Goal: Information Seeking & Learning: Learn about a topic

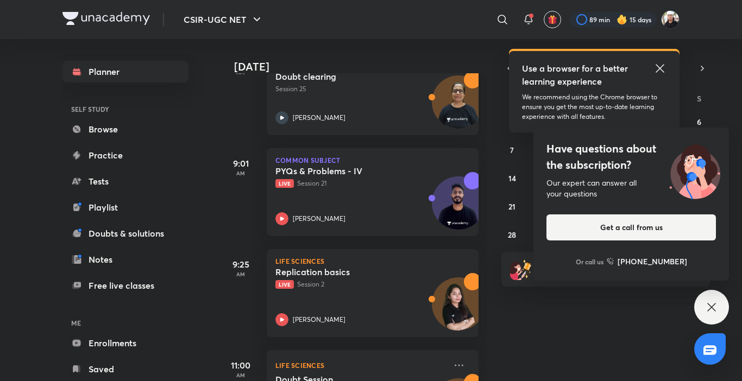
scroll to position [185, 0]
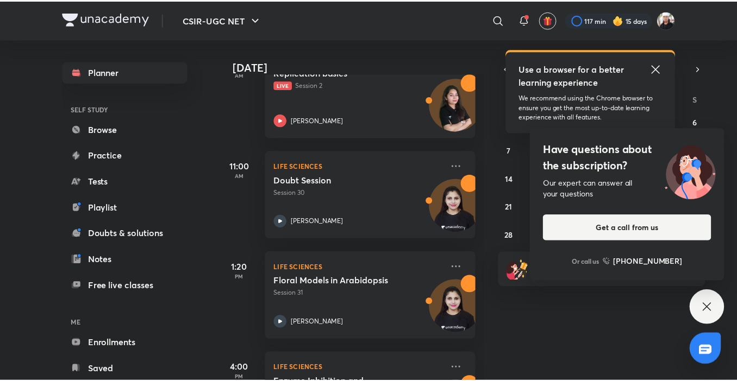
scroll to position [399, 0]
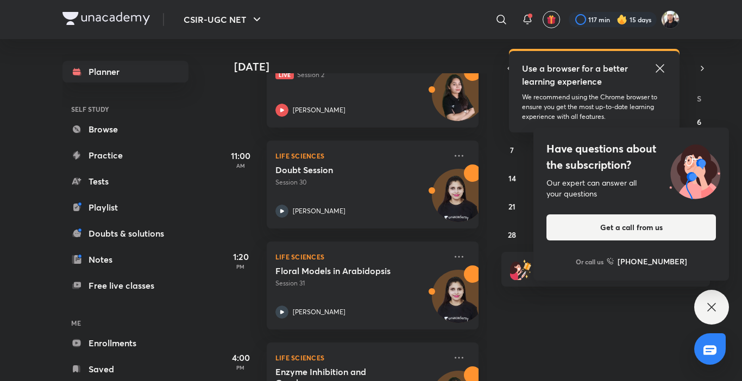
click at [714, 305] on icon at bounding box center [711, 307] width 8 height 8
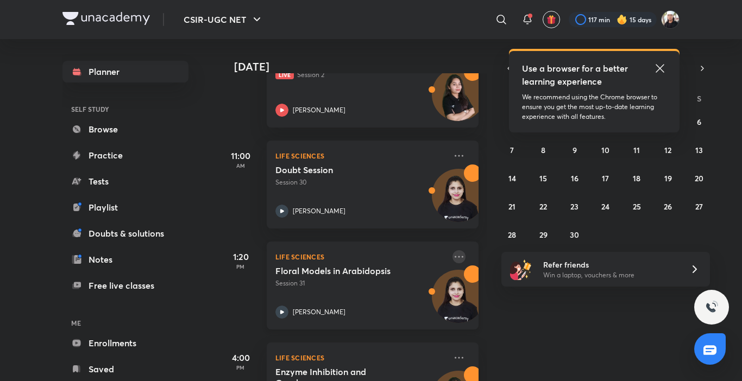
click at [452, 257] on icon at bounding box center [458, 256] width 13 height 13
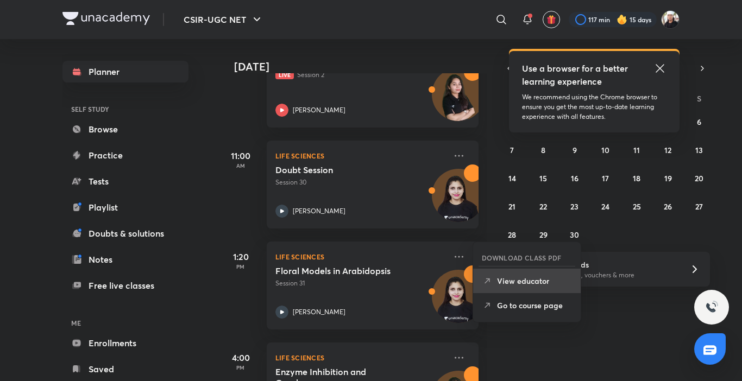
click at [546, 284] on p "View educator" at bounding box center [534, 280] width 75 height 11
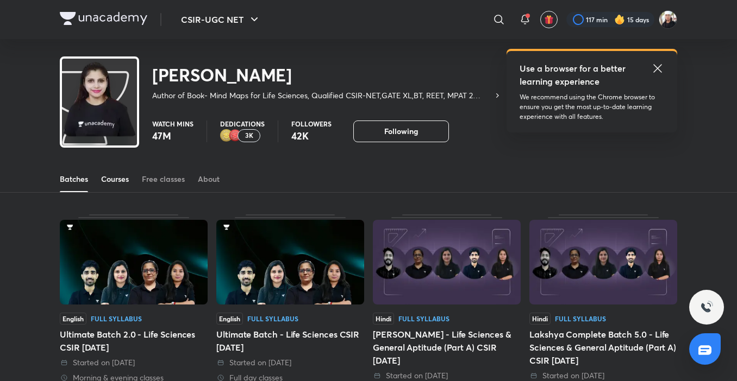
click at [109, 181] on div "Courses" at bounding box center [115, 179] width 28 height 11
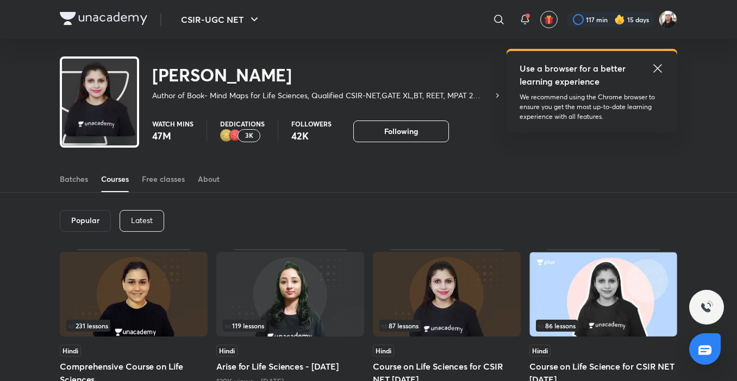
click at [136, 216] on p "Latest" at bounding box center [142, 220] width 22 height 9
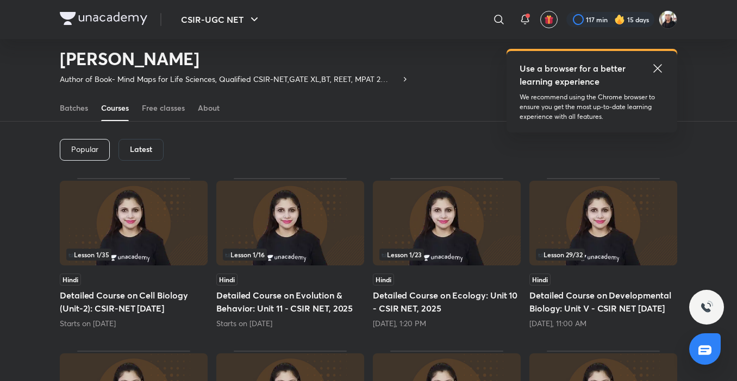
scroll to position [37, 0]
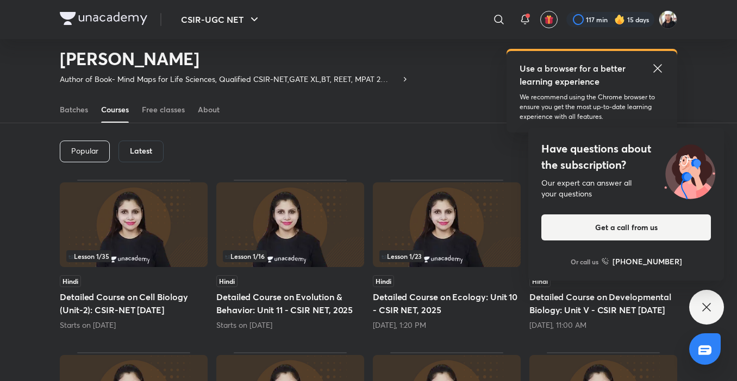
click at [712, 312] on icon at bounding box center [706, 307] width 13 height 13
